Goal: Download file/media

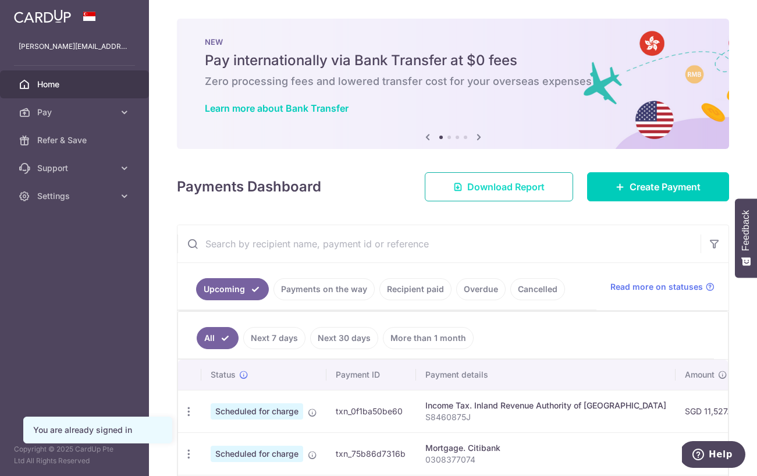
click at [520, 193] on span "Download Report" at bounding box center [505, 187] width 77 height 14
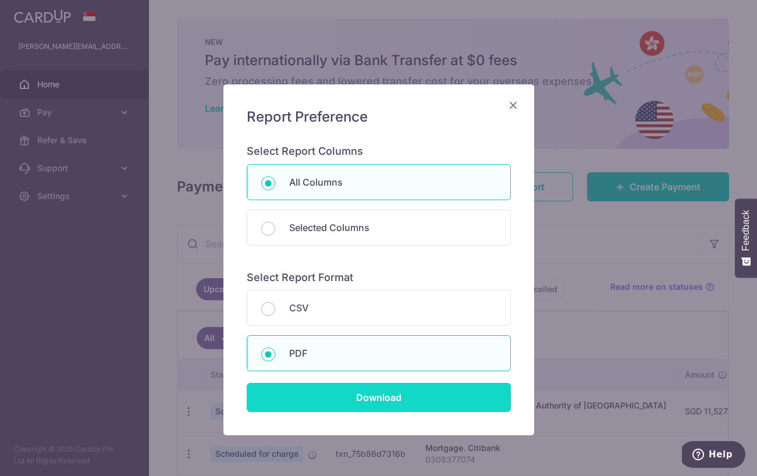
click at [385, 409] on input "Download" at bounding box center [379, 397] width 264 height 29
